Goal: Task Accomplishment & Management: Manage account settings

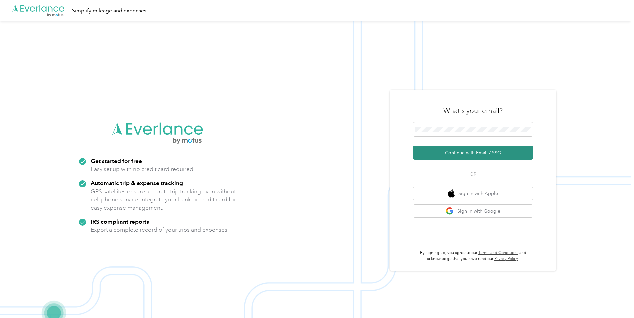
click at [457, 153] on button "Continue with Email / SSO" at bounding box center [473, 153] width 120 height 14
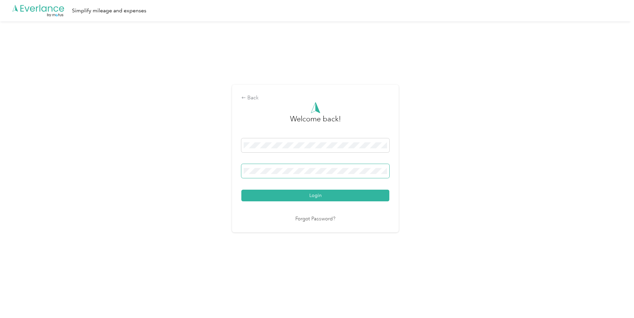
click at [241, 190] on button "Login" at bounding box center [315, 196] width 148 height 12
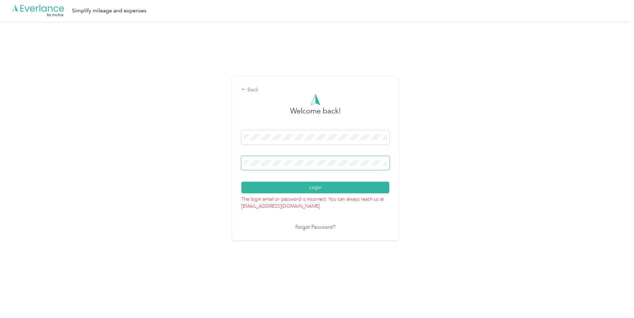
click at [287, 166] on span at bounding box center [315, 163] width 148 height 14
click at [288, 168] on span at bounding box center [315, 163] width 148 height 14
click at [242, 164] on div "Back Welcome back! Login The login email or password is incorrect. You can alwa…" at bounding box center [315, 159] width 167 height 164
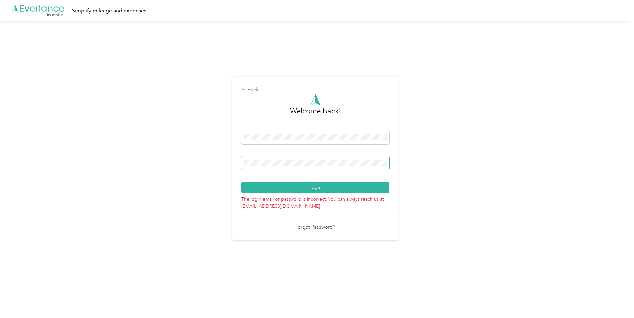
click at [191, 162] on div "Back Welcome back! Login The login email or password is incorrect. You can alwa…" at bounding box center [315, 161] width 631 height 280
click at [241, 182] on button "Login" at bounding box center [315, 188] width 148 height 12
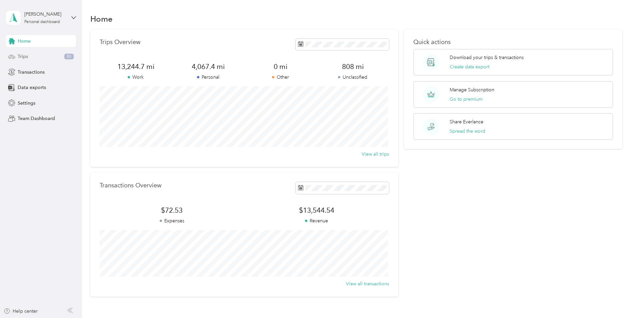
click at [45, 62] on div "Trips 80" at bounding box center [41, 57] width 70 height 12
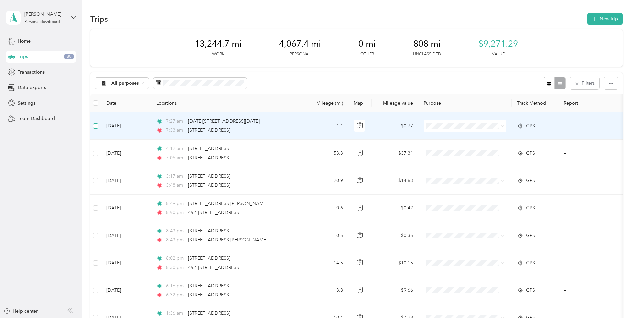
click at [95, 129] on label at bounding box center [95, 125] width 5 height 7
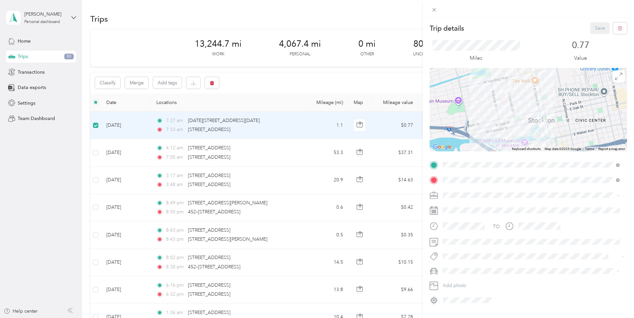
click at [112, 85] on div "Trip details Save This trip cannot be edited because it is either under review,…" at bounding box center [317, 159] width 634 height 318
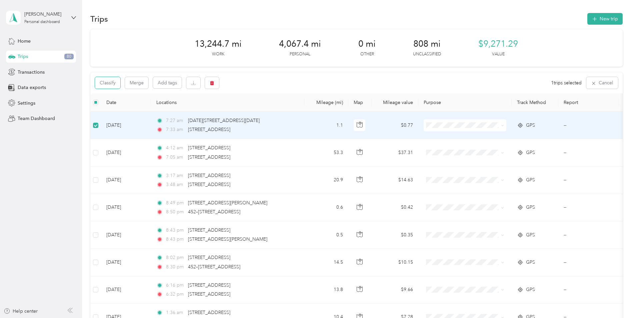
click at [112, 85] on button "Classify" at bounding box center [107, 83] width 25 height 12
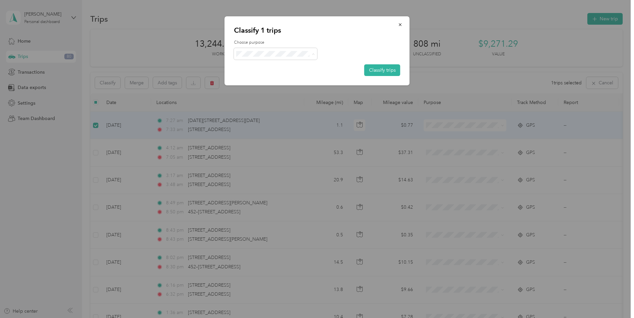
click at [262, 81] on li "Personal" at bounding box center [275, 78] width 83 height 12
click at [378, 73] on button "Classify trips" at bounding box center [382, 70] width 36 height 12
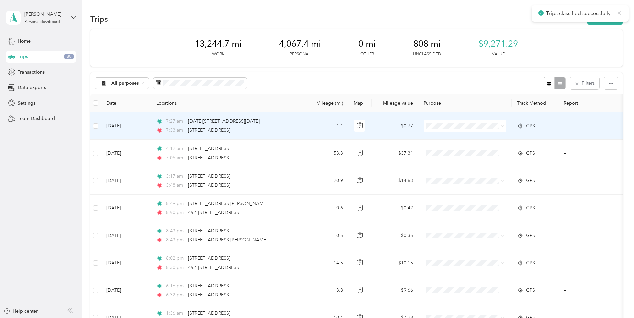
click at [100, 125] on td at bounding box center [95, 125] width 11 height 27
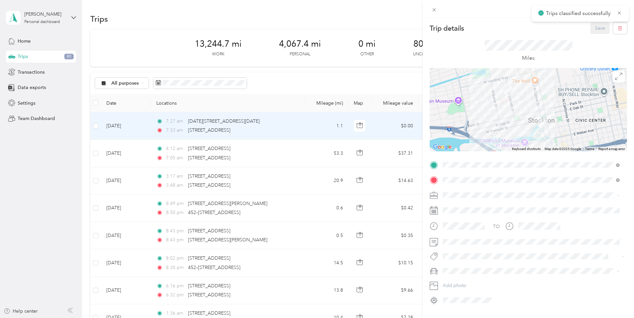
click at [95, 127] on div "Trip details Save This trip cannot be edited because it is either under review,…" at bounding box center [317, 159] width 634 height 318
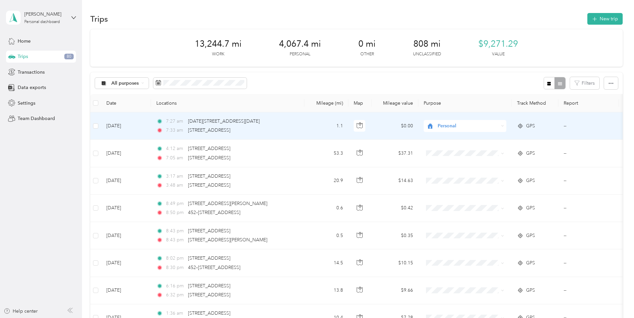
click at [97, 131] on td at bounding box center [95, 125] width 11 height 27
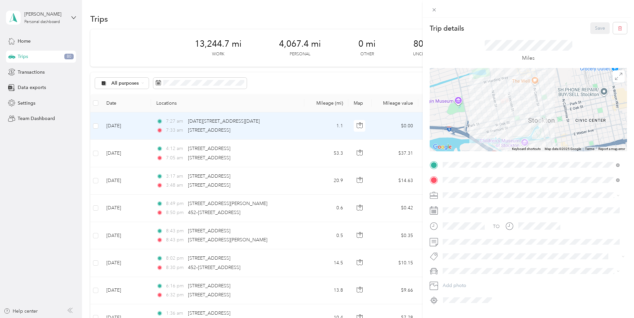
click at [94, 126] on div "Trip details Save This trip cannot be edited because it is either under review,…" at bounding box center [317, 159] width 634 height 318
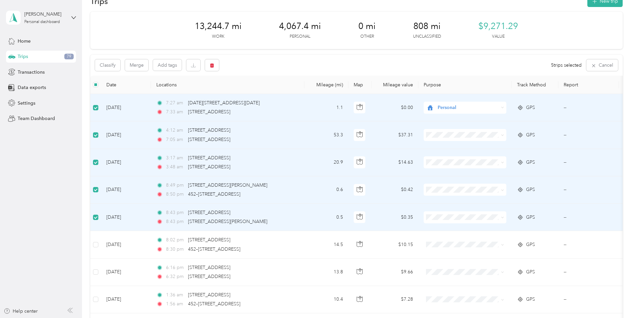
scroll to position [33, 0]
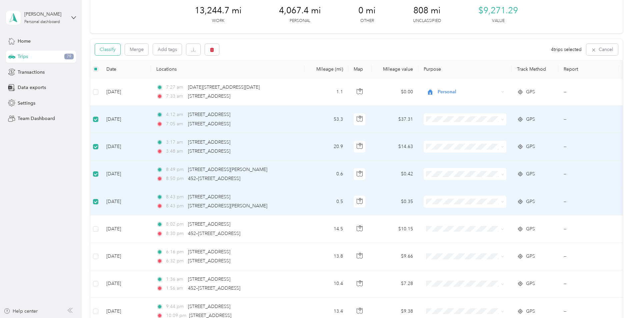
click at [109, 48] on button "Classify" at bounding box center [107, 50] width 25 height 12
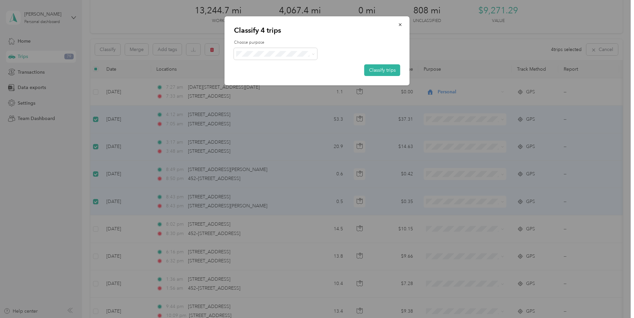
click at [256, 46] on div "Choose purpose Classify trips" at bounding box center [317, 58] width 166 height 36
click at [264, 92] on li "Amazon Flex" at bounding box center [275, 89] width 83 height 12
click at [371, 72] on button "Classify trips" at bounding box center [382, 70] width 36 height 12
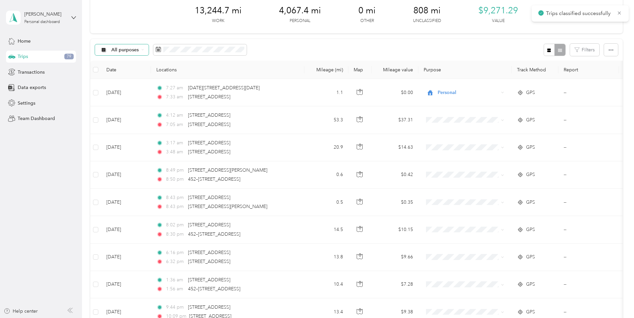
click at [132, 53] on div "All purposes" at bounding box center [122, 49] width 54 height 11
click at [127, 72] on span "Unclassified" at bounding box center [131, 73] width 40 height 7
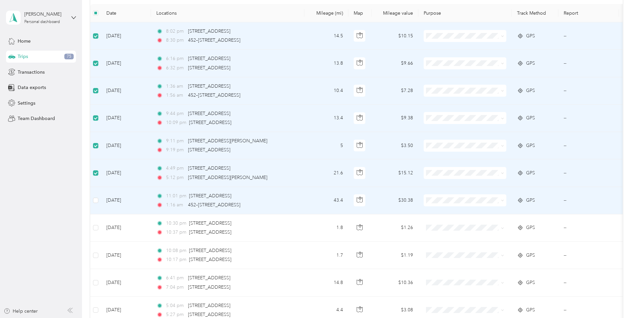
scroll to position [67, 0]
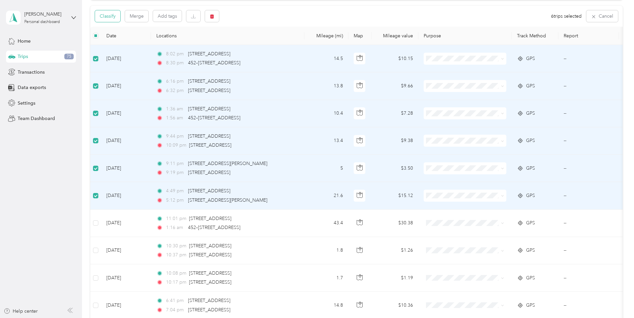
click at [107, 19] on button "Classify" at bounding box center [107, 16] width 25 height 12
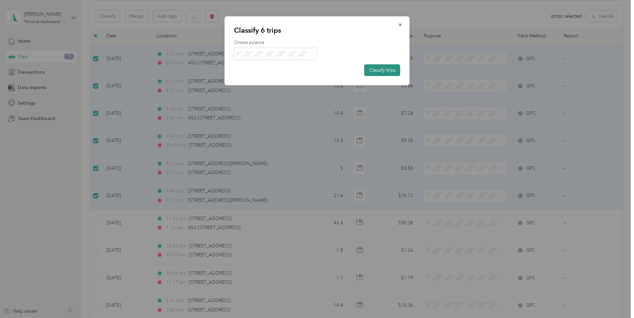
click at [376, 73] on button "Classify trips" at bounding box center [382, 70] width 36 height 12
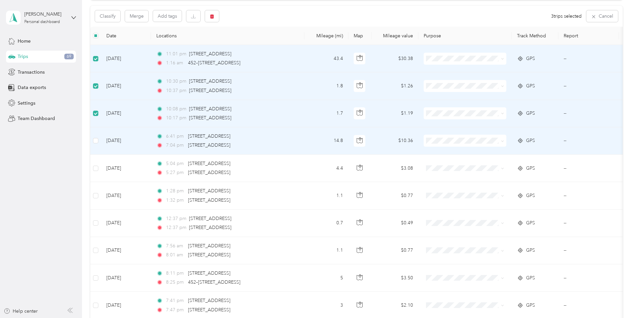
click at [97, 145] on td at bounding box center [95, 140] width 11 height 27
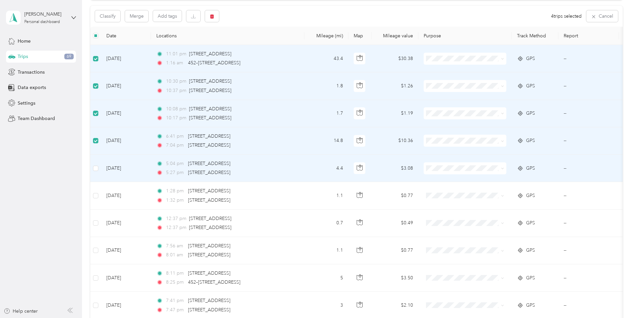
click at [96, 172] on td at bounding box center [95, 168] width 11 height 27
click at [114, 19] on button "Classify" at bounding box center [107, 16] width 25 height 12
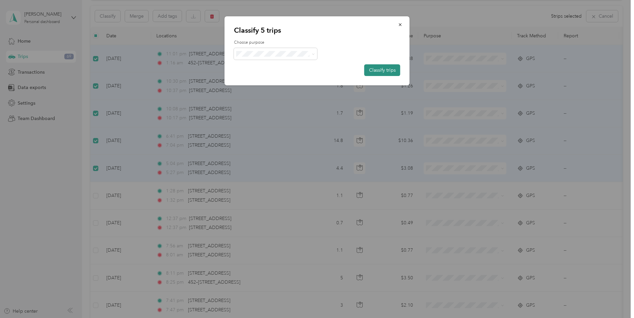
click at [371, 68] on button "Classify trips" at bounding box center [382, 70] width 36 height 12
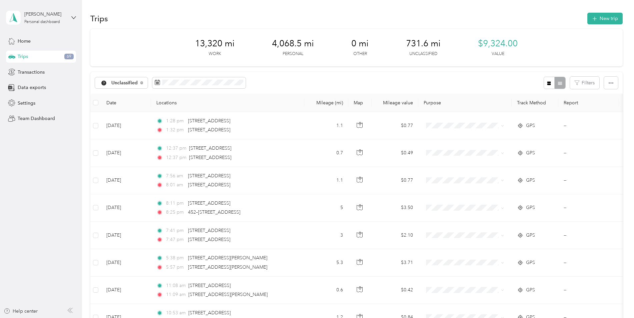
scroll to position [0, 0]
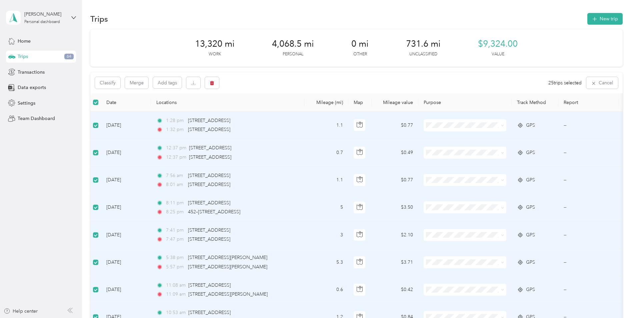
click at [96, 82] on button "Classify" at bounding box center [107, 83] width 25 height 12
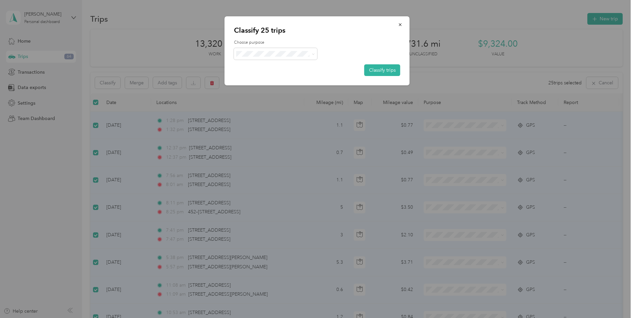
click at [267, 77] on span "Personal" at bounding box center [281, 75] width 62 height 7
click at [383, 73] on button "Classify trips" at bounding box center [382, 70] width 36 height 12
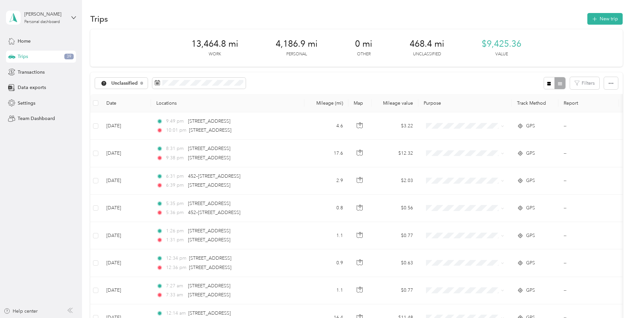
click at [92, 102] on th at bounding box center [95, 103] width 11 height 18
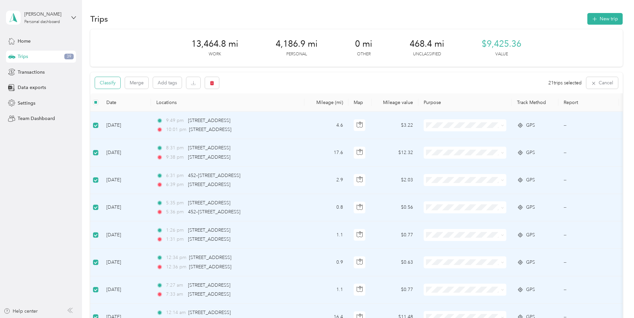
click at [104, 84] on button "Classify" at bounding box center [107, 83] width 25 height 12
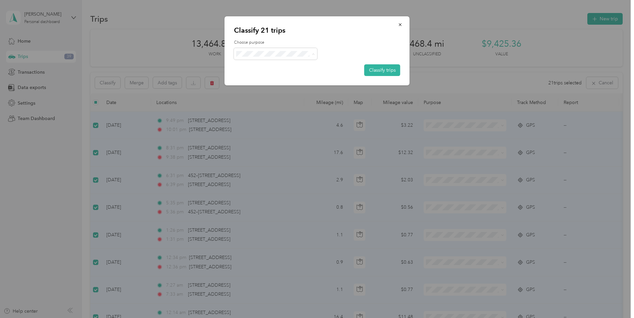
click at [267, 76] on span "Personal" at bounding box center [281, 77] width 62 height 7
click at [390, 77] on div "Classify 21 trips Choose purpose Classify trips" at bounding box center [317, 50] width 185 height 69
click at [388, 70] on button "Classify trips" at bounding box center [382, 70] width 36 height 12
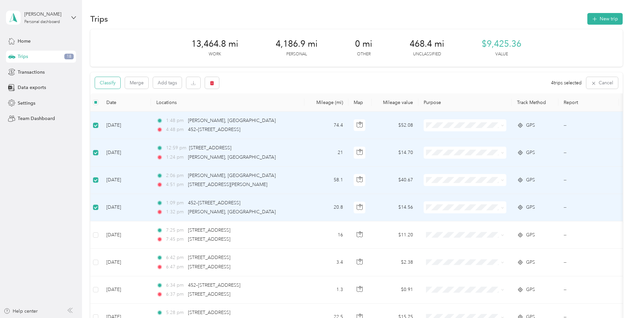
click at [110, 83] on button "Classify" at bounding box center [107, 83] width 25 height 12
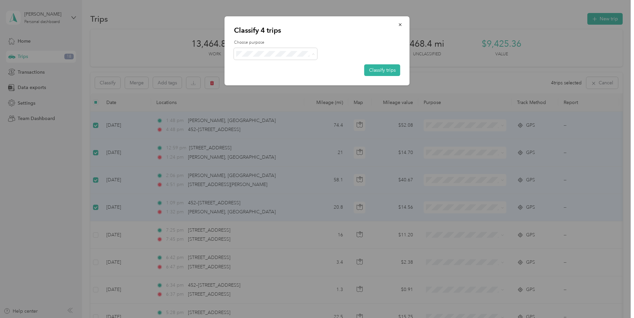
click at [258, 86] on span "Amazon Flex" at bounding box center [281, 89] width 62 height 7
click at [372, 69] on button "Classify trips" at bounding box center [382, 70] width 36 height 12
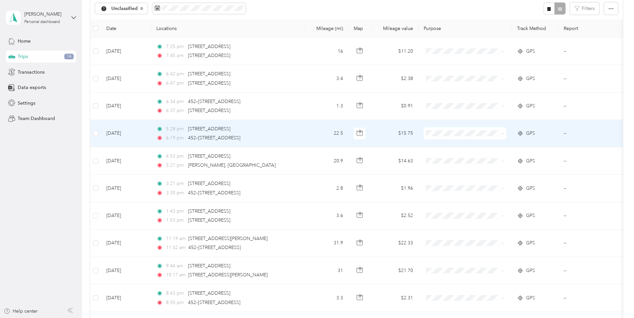
scroll to position [65, 0]
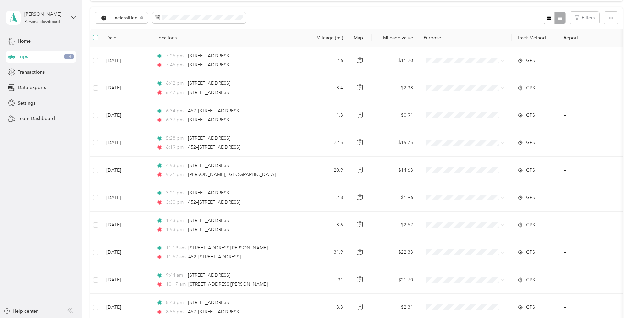
click at [97, 35] on label at bounding box center [95, 37] width 5 height 7
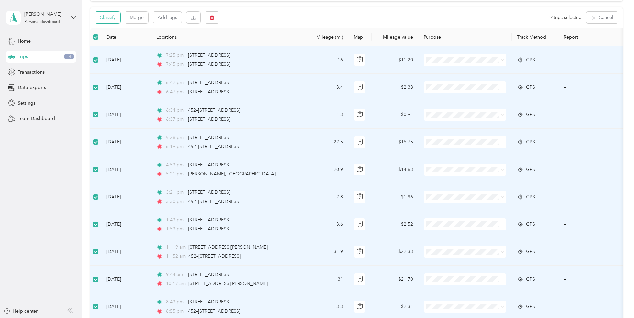
click at [113, 21] on button "Classify" at bounding box center [107, 18] width 25 height 12
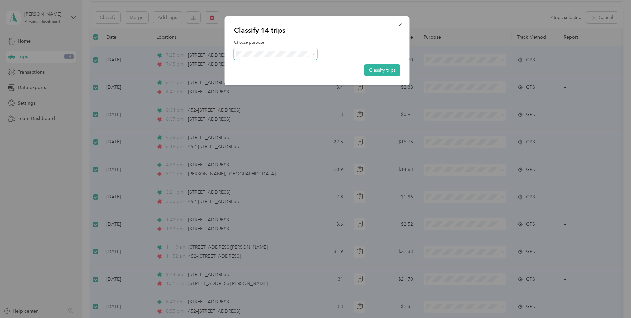
click at [269, 57] on span at bounding box center [275, 54] width 83 height 12
click at [267, 75] on span "Personal" at bounding box center [281, 77] width 62 height 7
click at [369, 72] on button "Classify trips" at bounding box center [382, 70] width 36 height 12
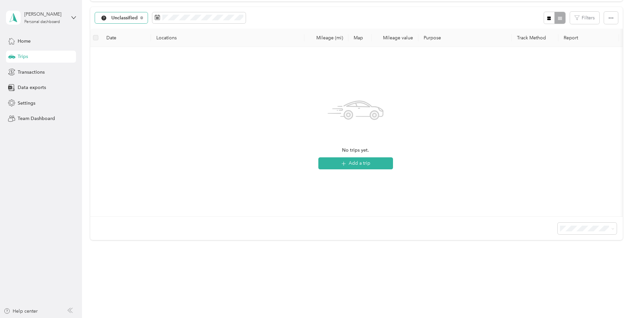
click at [136, 20] on span "Unclassified" at bounding box center [124, 18] width 27 height 5
click at [123, 62] on span "Personal" at bounding box center [131, 64] width 40 height 7
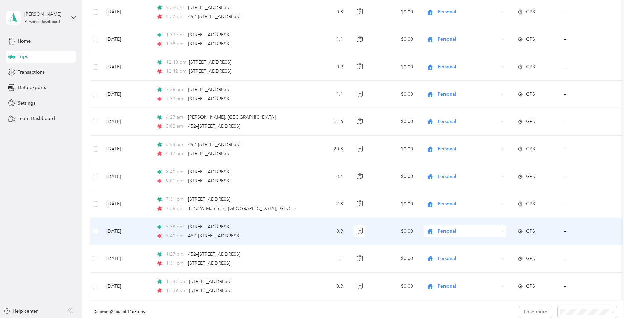
scroll to position [600, 0]
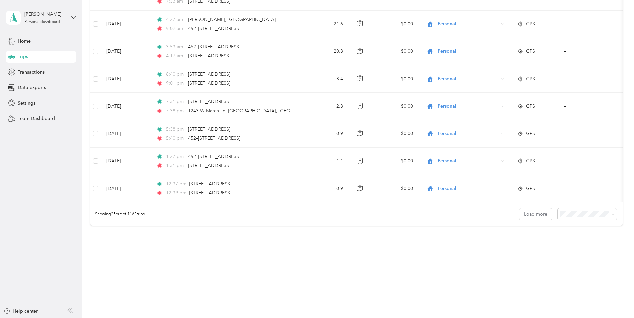
click at [577, 248] on span "100 per load" at bounding box center [574, 247] width 27 height 6
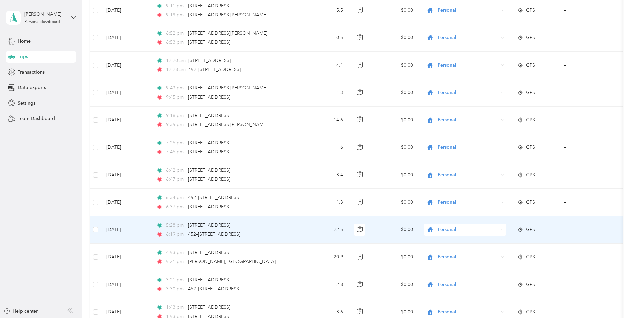
scroll to position [1266, 0]
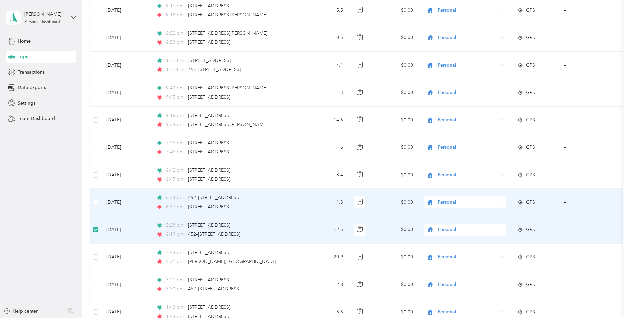
click at [98, 202] on td at bounding box center [95, 202] width 11 height 27
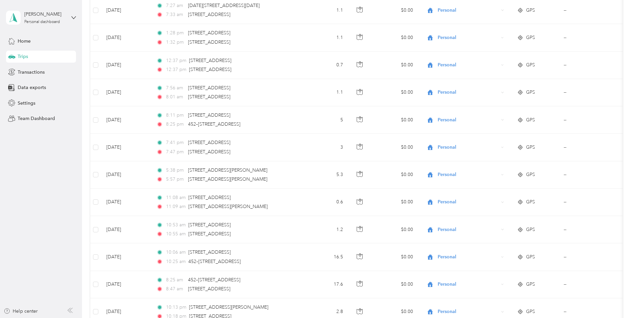
scroll to position [0, 0]
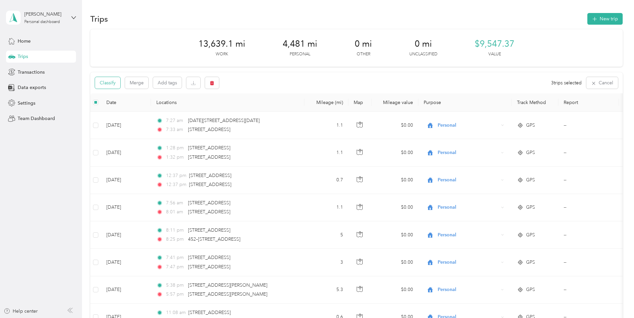
click at [107, 85] on button "Classify" at bounding box center [107, 83] width 25 height 12
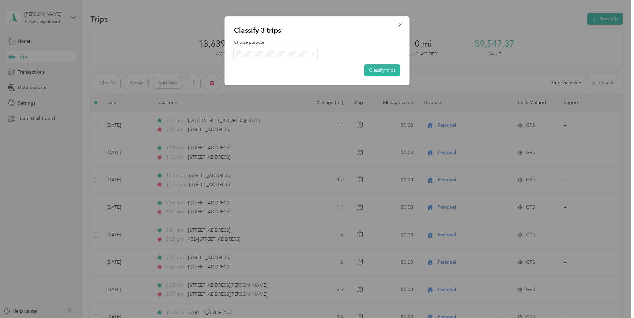
click at [267, 90] on span "Amazon Flex" at bounding box center [281, 89] width 62 height 7
click at [375, 73] on button "Classify trips" at bounding box center [382, 70] width 36 height 12
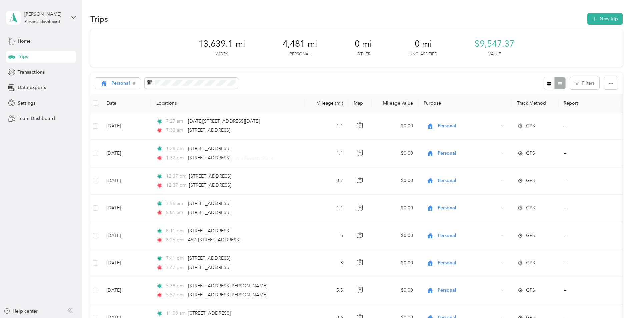
click at [118, 74] on div "Personal Filters" at bounding box center [356, 83] width 532 height 22
click at [134, 81] on div "Personal" at bounding box center [117, 83] width 45 height 11
click at [128, 141] on span "Amazon Flex" at bounding box center [131, 141] width 40 height 7
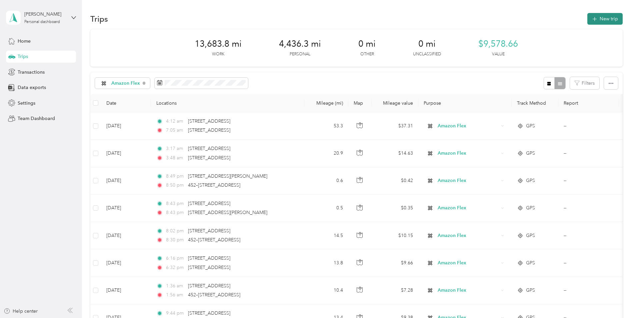
click at [606, 21] on button "New trip" at bounding box center [604, 19] width 35 height 12
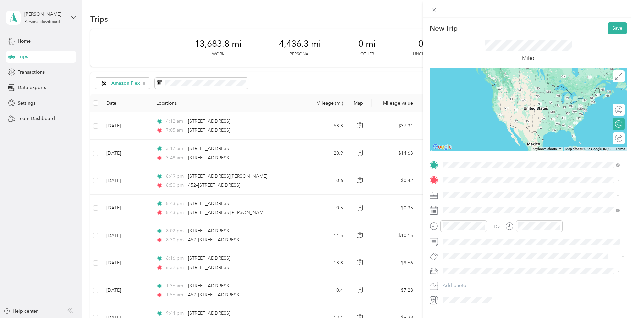
click at [485, 190] on span "[STREET_ADDRESS][PERSON_NAME][US_STATE]" at bounding box center [507, 189] width 104 height 6
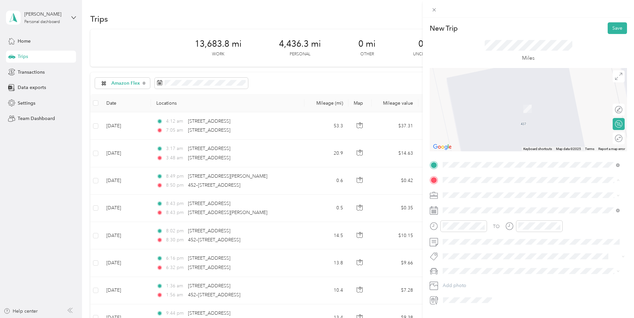
click at [474, 228] on div "Amazon" at bounding box center [536, 227] width 162 height 6
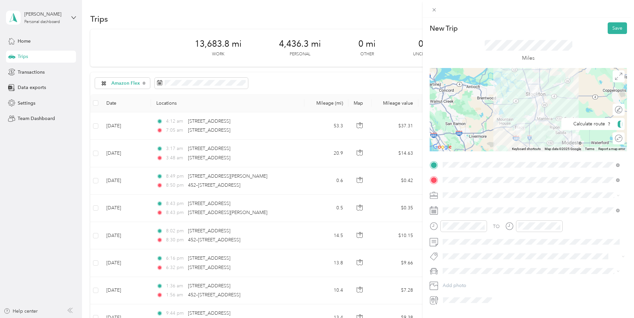
click at [605, 143] on div "Edit route Calculate route Round trip" at bounding box center [592, 126] width 63 height 45
click at [616, 138] on div "Round trip" at bounding box center [619, 138] width 12 height 12
click at [610, 141] on div "Round trip" at bounding box center [609, 138] width 26 height 7
click at [611, 140] on div at bounding box center [615, 138] width 14 height 7
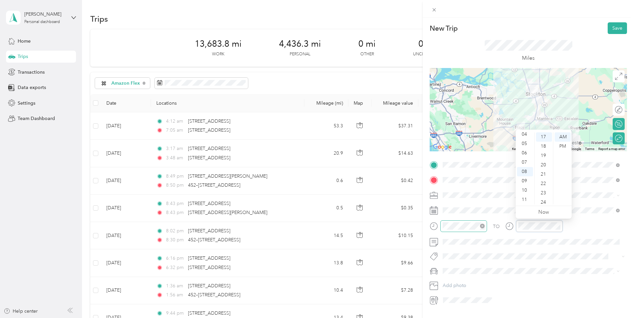
scroll to position [103, 0]
click at [457, 228] on span "Amazon Flex" at bounding box center [458, 230] width 27 height 6
click at [456, 280] on span "Honda Civic" at bounding box center [458, 283] width 26 height 6
click at [613, 113] on div "Edit route" at bounding box center [619, 110] width 12 height 12
click at [618, 109] on div "Edit route" at bounding box center [615, 110] width 19 height 12
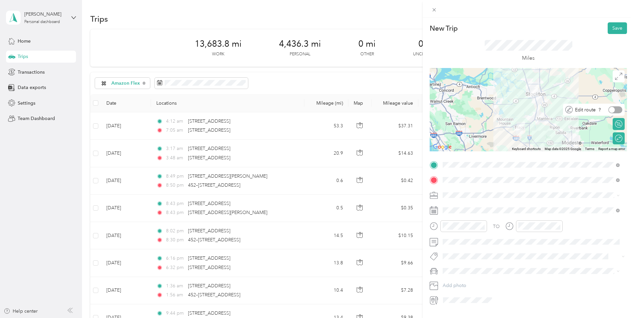
click at [609, 109] on div at bounding box center [612, 110] width 6 height 6
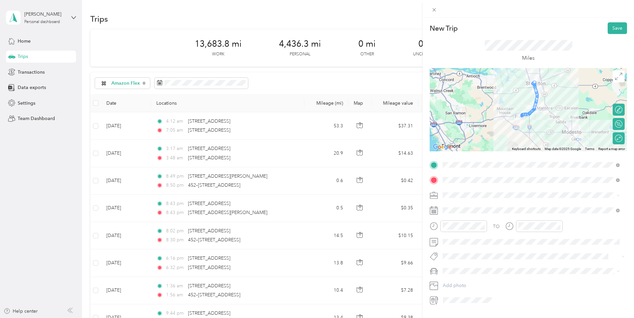
drag, startPoint x: 533, startPoint y: 122, endPoint x: 578, endPoint y: 141, distance: 48.8
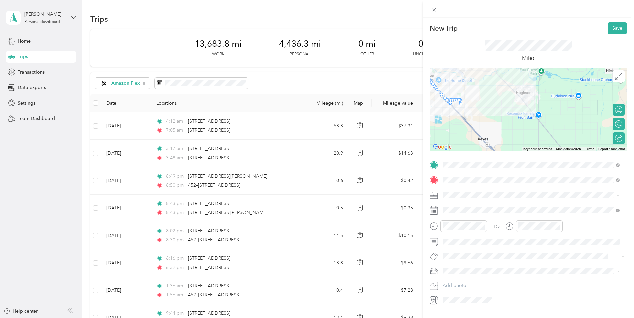
drag, startPoint x: 593, startPoint y: 111, endPoint x: 399, endPoint y: 112, distance: 193.6
click at [399, 112] on div "New Trip Save This trip cannot be edited because it is either under review, app…" at bounding box center [317, 159] width 634 height 318
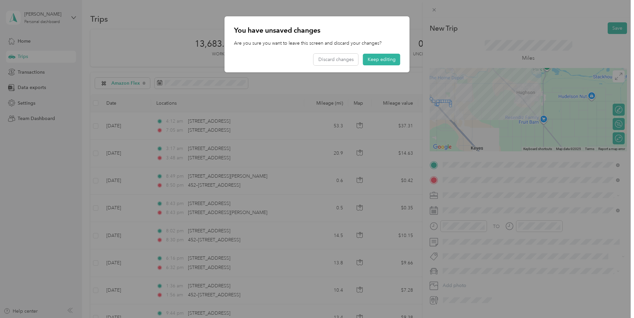
drag, startPoint x: 465, startPoint y: 109, endPoint x: 512, endPoint y: 136, distance: 54.6
click at [512, 136] on div at bounding box center [317, 159] width 634 height 318
click at [386, 57] on button "Keep editing" at bounding box center [381, 60] width 37 height 12
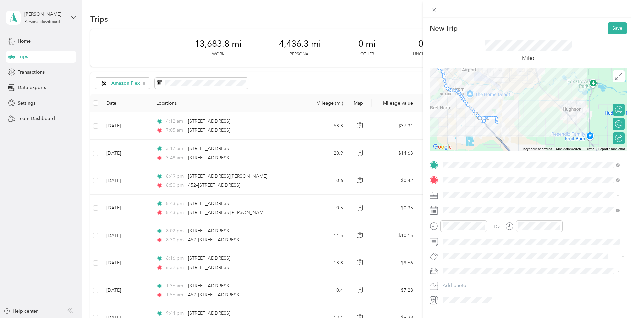
drag, startPoint x: 478, startPoint y: 119, endPoint x: 529, endPoint y: 139, distance: 55.2
click at [529, 139] on div at bounding box center [528, 109] width 197 height 83
drag, startPoint x: 496, startPoint y: 121, endPoint x: 508, endPoint y: 70, distance: 52.5
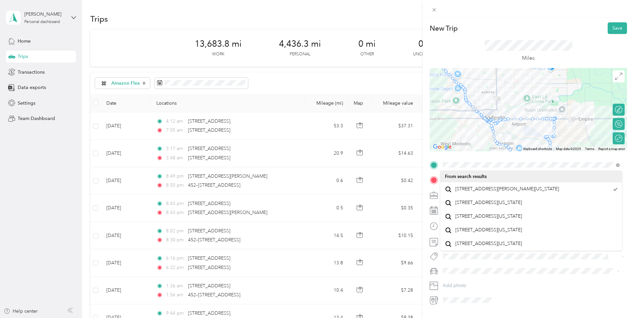
click at [522, 125] on div at bounding box center [528, 109] width 197 height 83
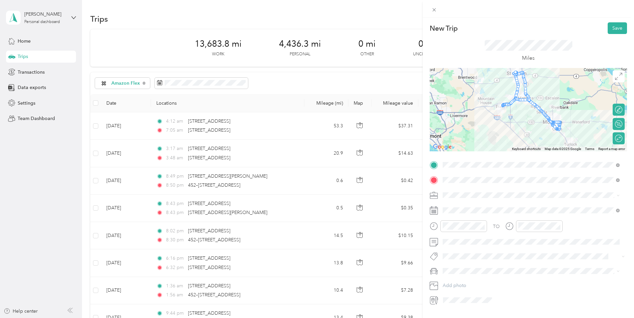
drag, startPoint x: 494, startPoint y: 108, endPoint x: 550, endPoint y: 139, distance: 64.3
click at [550, 139] on div at bounding box center [528, 109] width 197 height 83
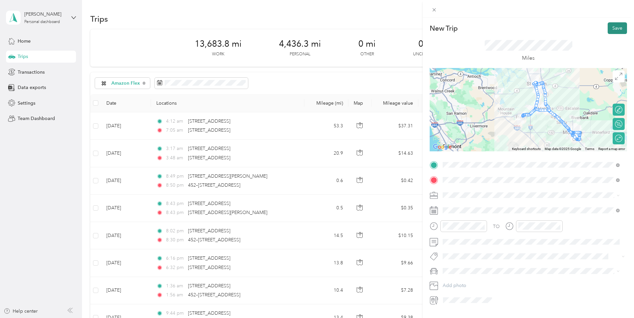
click at [614, 28] on button "Save" at bounding box center [617, 28] width 19 height 12
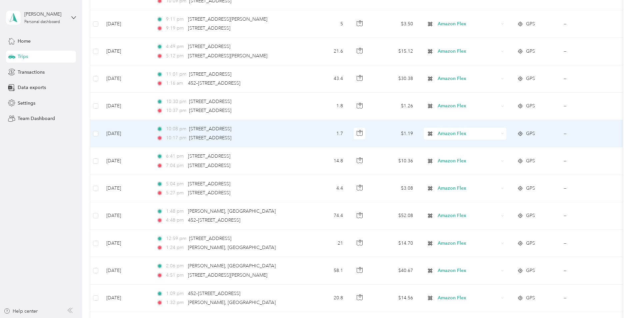
scroll to position [333, 0]
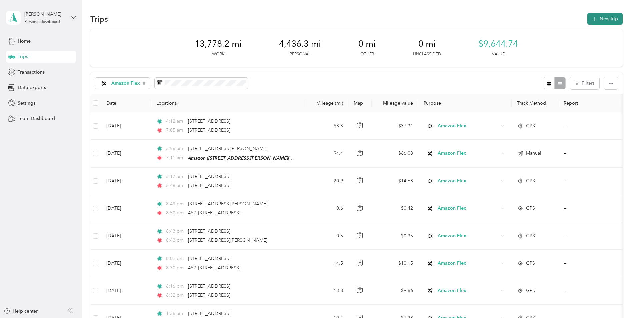
click at [604, 15] on button "New trip" at bounding box center [604, 19] width 35 height 12
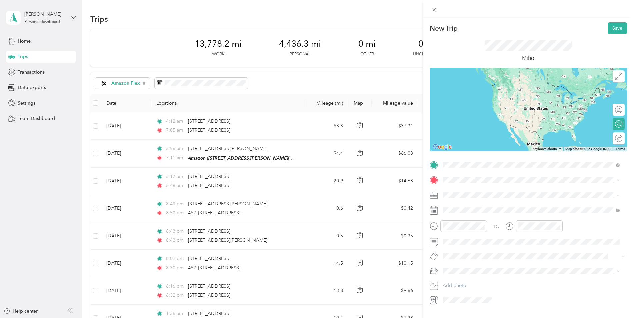
click at [483, 188] on span "[STREET_ADDRESS][PERSON_NAME][US_STATE]" at bounding box center [507, 189] width 104 height 6
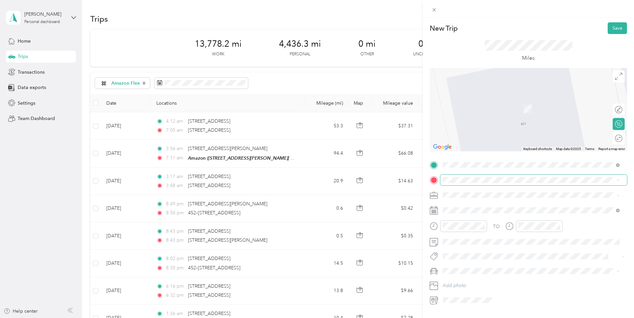
click at [476, 184] on span at bounding box center [533, 180] width 187 height 11
click at [462, 231] on div "Amazon [STREET_ADDRESS][PERSON_NAME][PERSON_NAME], [GEOGRAPHIC_DATA], [GEOGRAPH…" at bounding box center [536, 234] width 162 height 21
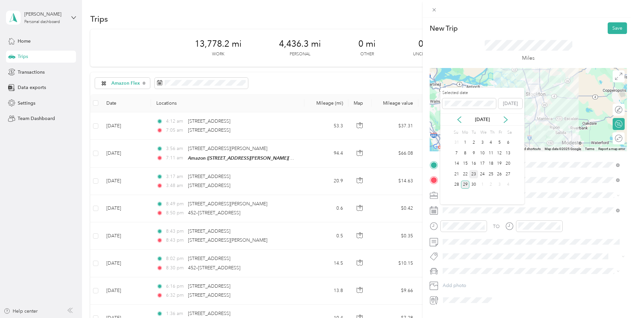
click at [475, 175] on div "23" at bounding box center [473, 174] width 9 height 8
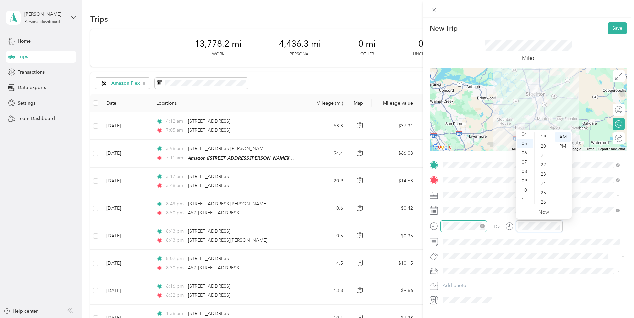
scroll to position [103, 0]
click at [464, 283] on span "Honda Civic" at bounding box center [458, 283] width 26 height 6
click at [462, 232] on div "Amazon Flex" at bounding box center [531, 230] width 172 height 7
click at [613, 142] on div "Round trip" at bounding box center [619, 138] width 12 height 12
click at [615, 137] on div at bounding box center [615, 138] width 14 height 7
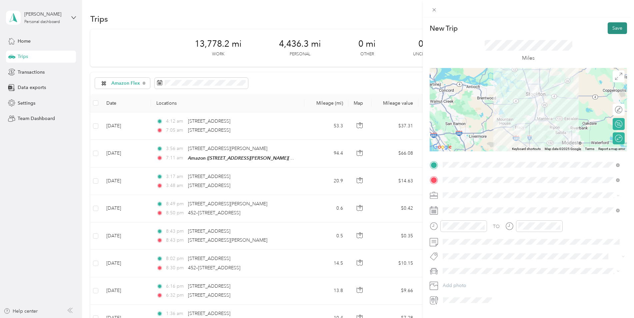
click at [615, 28] on button "Save" at bounding box center [617, 28] width 19 height 12
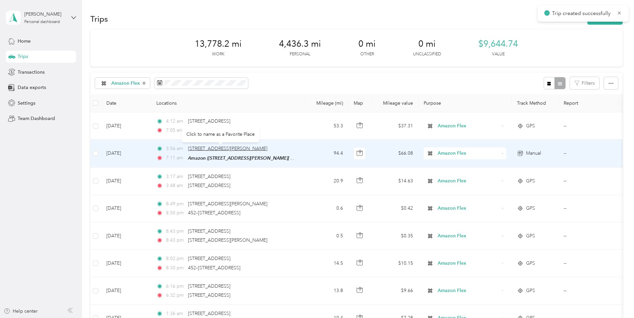
click at [200, 150] on span "[STREET_ADDRESS][PERSON_NAME]" at bounding box center [227, 149] width 79 height 6
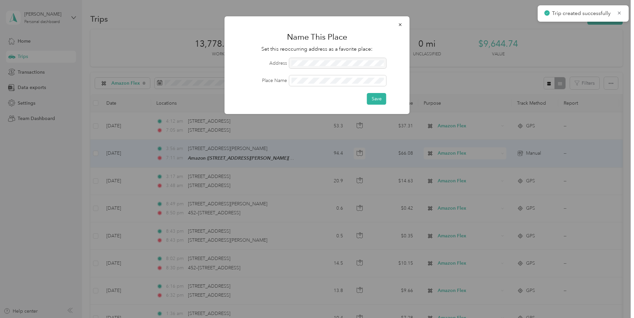
click at [163, 150] on div at bounding box center [317, 159] width 634 height 318
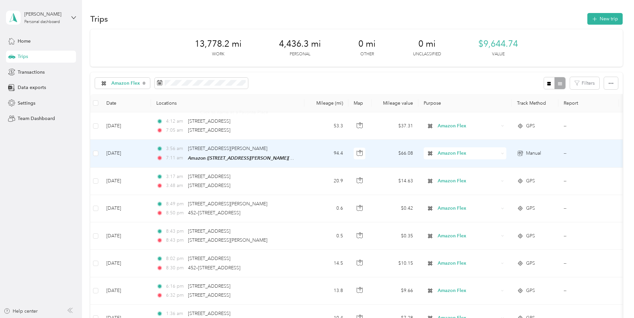
click at [122, 155] on td "[DATE]" at bounding box center [126, 154] width 50 height 28
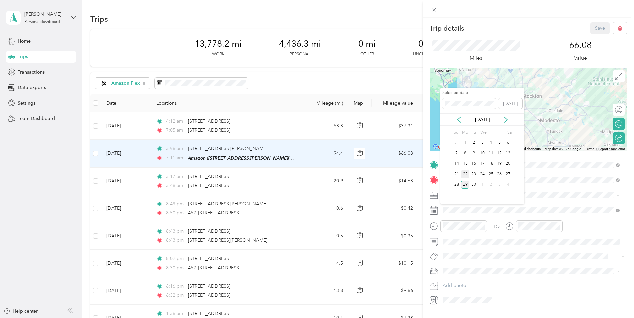
click at [466, 174] on div "22" at bounding box center [465, 174] width 9 height 8
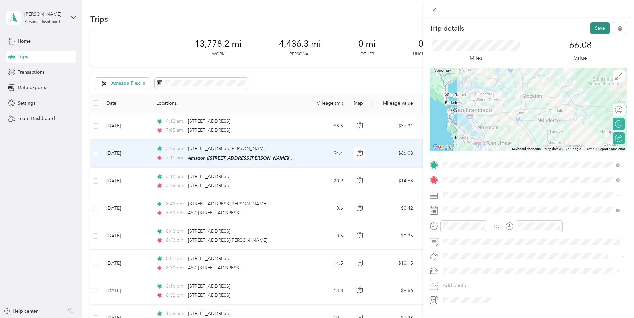
click at [595, 26] on button "Save" at bounding box center [599, 28] width 19 height 12
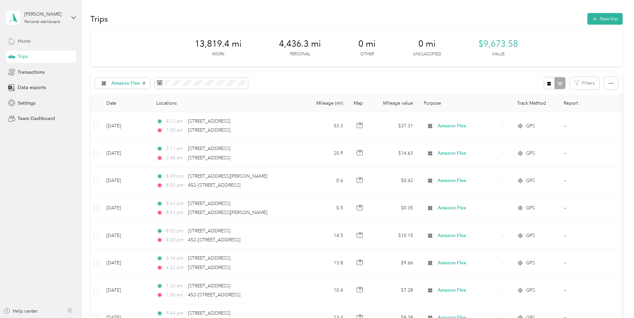
click at [25, 41] on span "Home" at bounding box center [24, 41] width 13 height 7
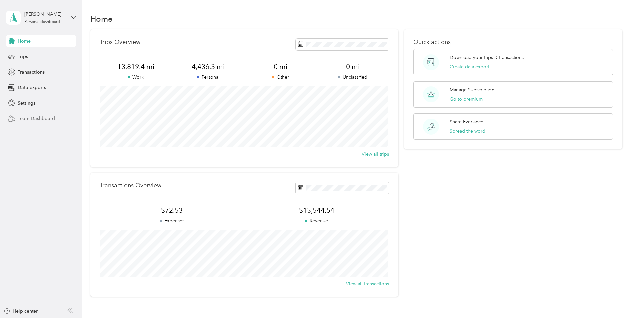
click at [30, 120] on span "Team Dashboard" at bounding box center [36, 118] width 37 height 7
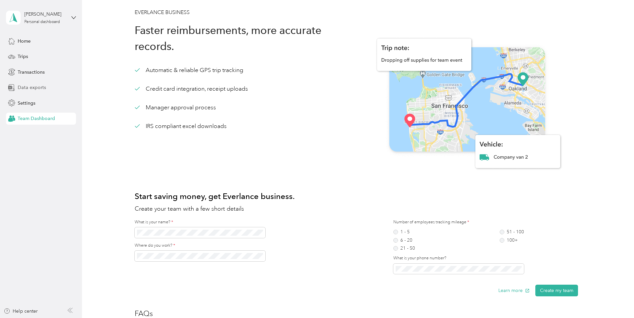
click at [32, 88] on span "Data exports" at bounding box center [32, 87] width 28 height 7
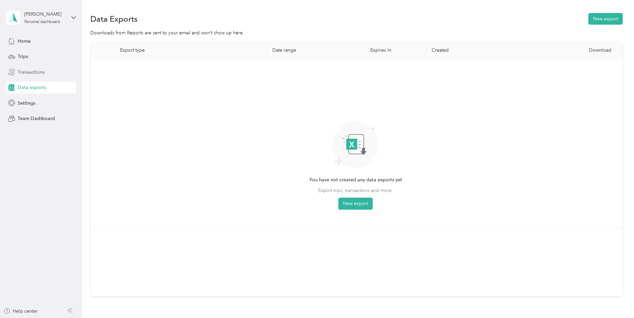
click at [25, 73] on span "Transactions" at bounding box center [31, 72] width 27 height 7
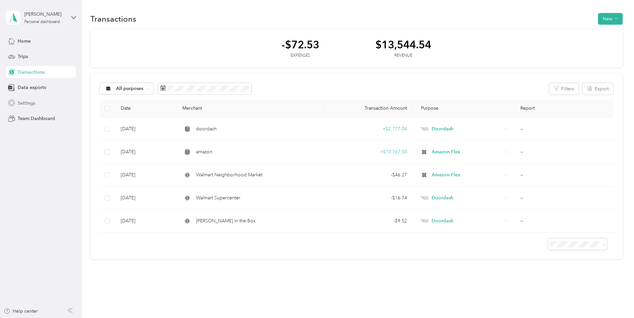
click at [20, 107] on div "Settings" at bounding box center [41, 103] width 70 height 12
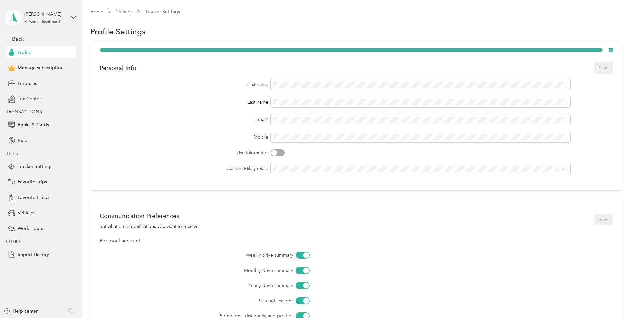
click at [30, 101] on span "Tax Center" at bounding box center [29, 98] width 23 height 7
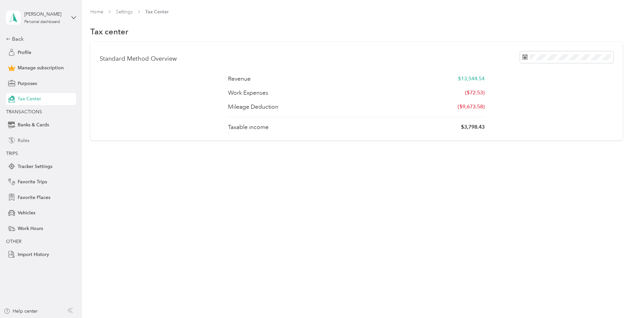
click at [25, 141] on span "Rules" at bounding box center [24, 140] width 12 height 7
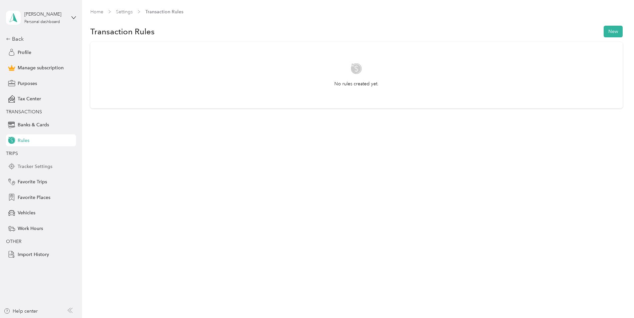
click at [31, 168] on span "Tracker Settings" at bounding box center [35, 166] width 35 height 7
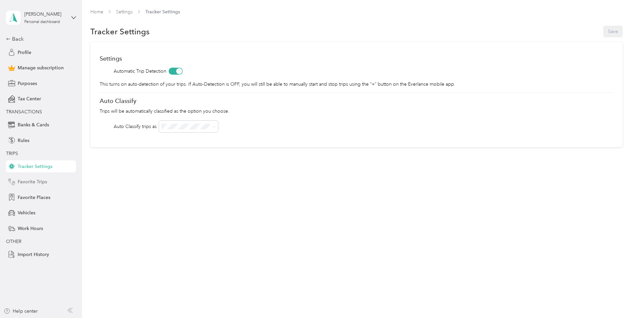
click at [38, 176] on div "Favorite Trips" at bounding box center [41, 182] width 70 height 12
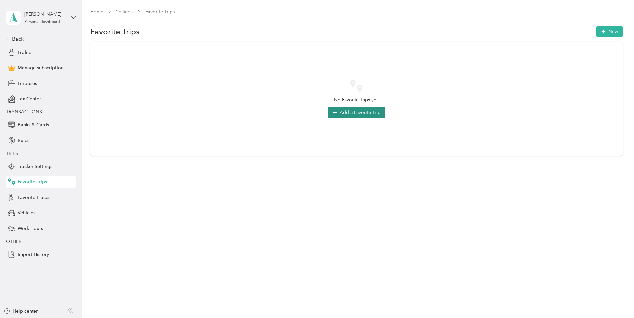
click at [371, 114] on button "Add a Favorite Trip" at bounding box center [357, 113] width 58 height 12
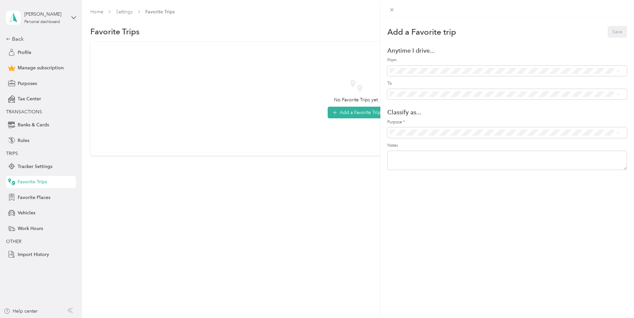
click at [433, 81] on span "Anywhere - (Includes all locations)" at bounding box center [442, 83] width 71 height 6
click at [339, 36] on div "Add a Favorite trip Save Anytime I drive... From To Classify as... Purpose * No…" at bounding box center [317, 159] width 634 height 318
click at [30, 80] on span "Purposes" at bounding box center [27, 83] width 19 height 7
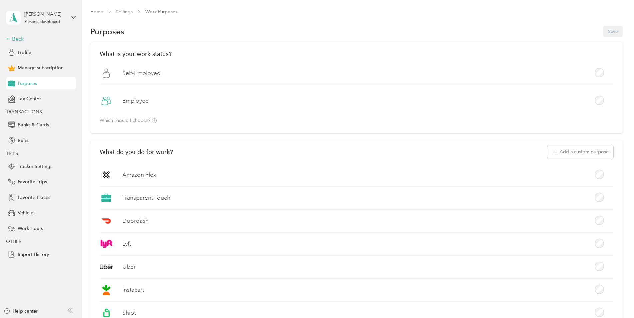
click at [12, 38] on div "Back" at bounding box center [39, 39] width 67 height 8
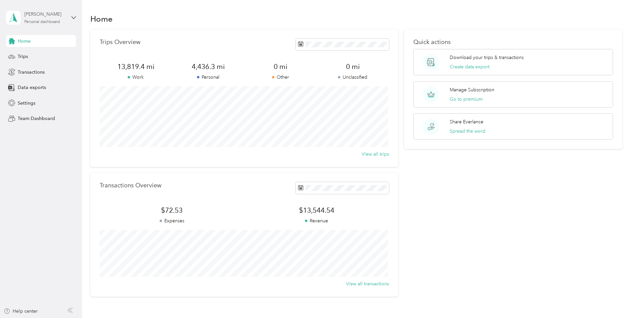
click at [52, 19] on div "Ernesto Prendez Personal dashboard" at bounding box center [45, 17] width 42 height 13
click at [26, 55] on div "Log out" at bounding box center [25, 52] width 26 height 7
